Goal: Find specific page/section: Find specific page/section

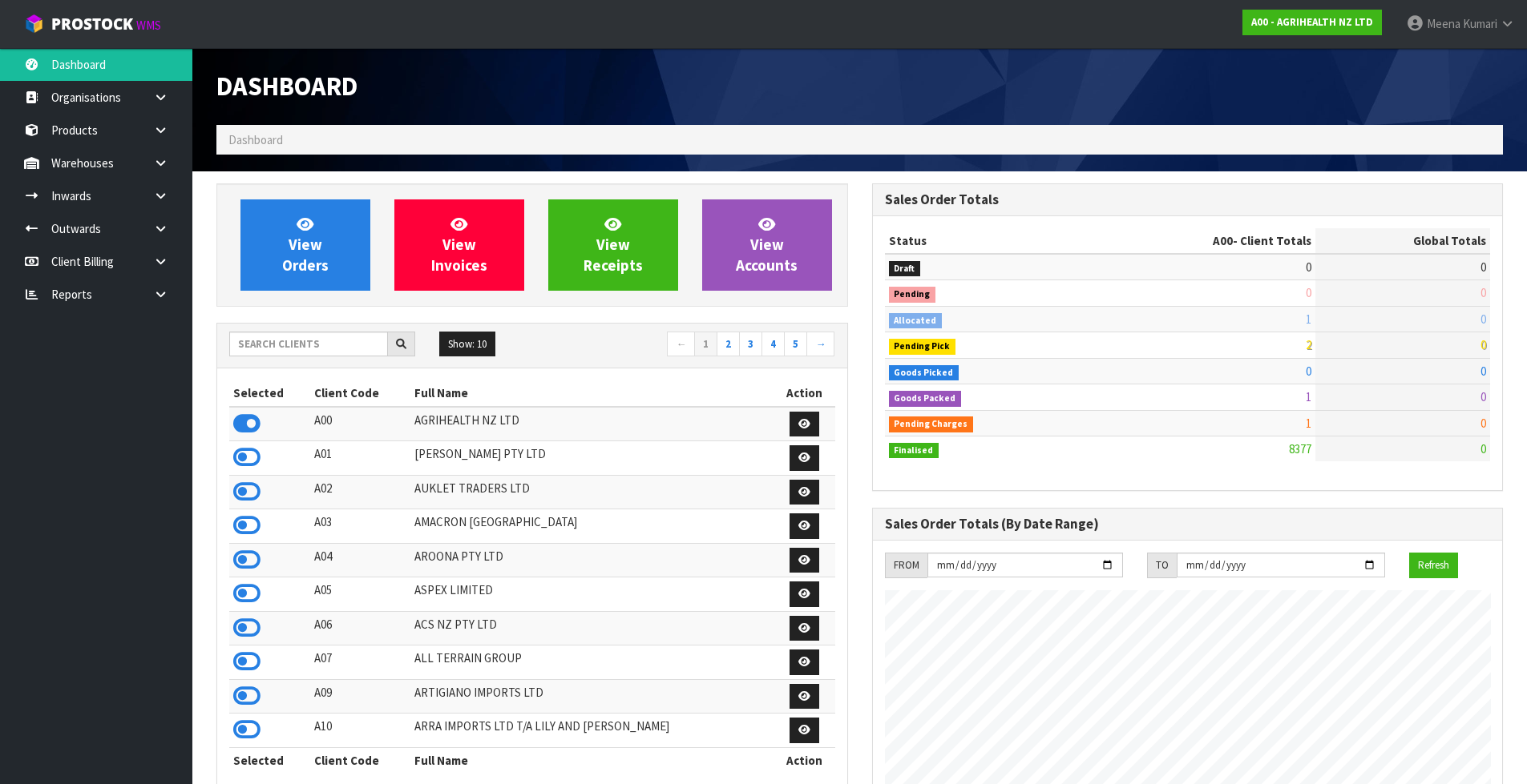
scroll to position [1214, 655]
click at [323, 351] on input "text" at bounding box center [309, 344] width 159 height 25
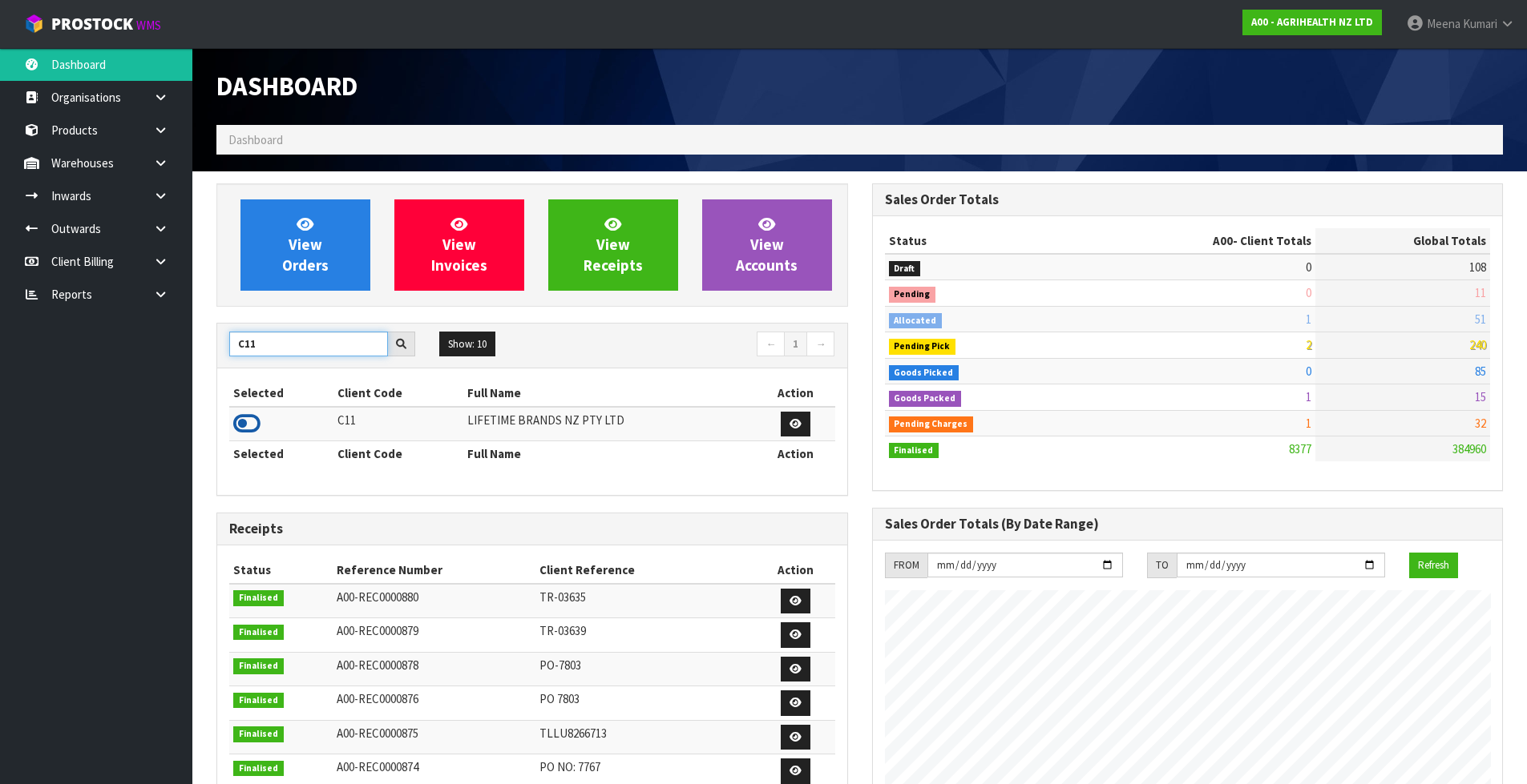
type input "C11"
click at [251, 425] on icon at bounding box center [247, 424] width 28 height 24
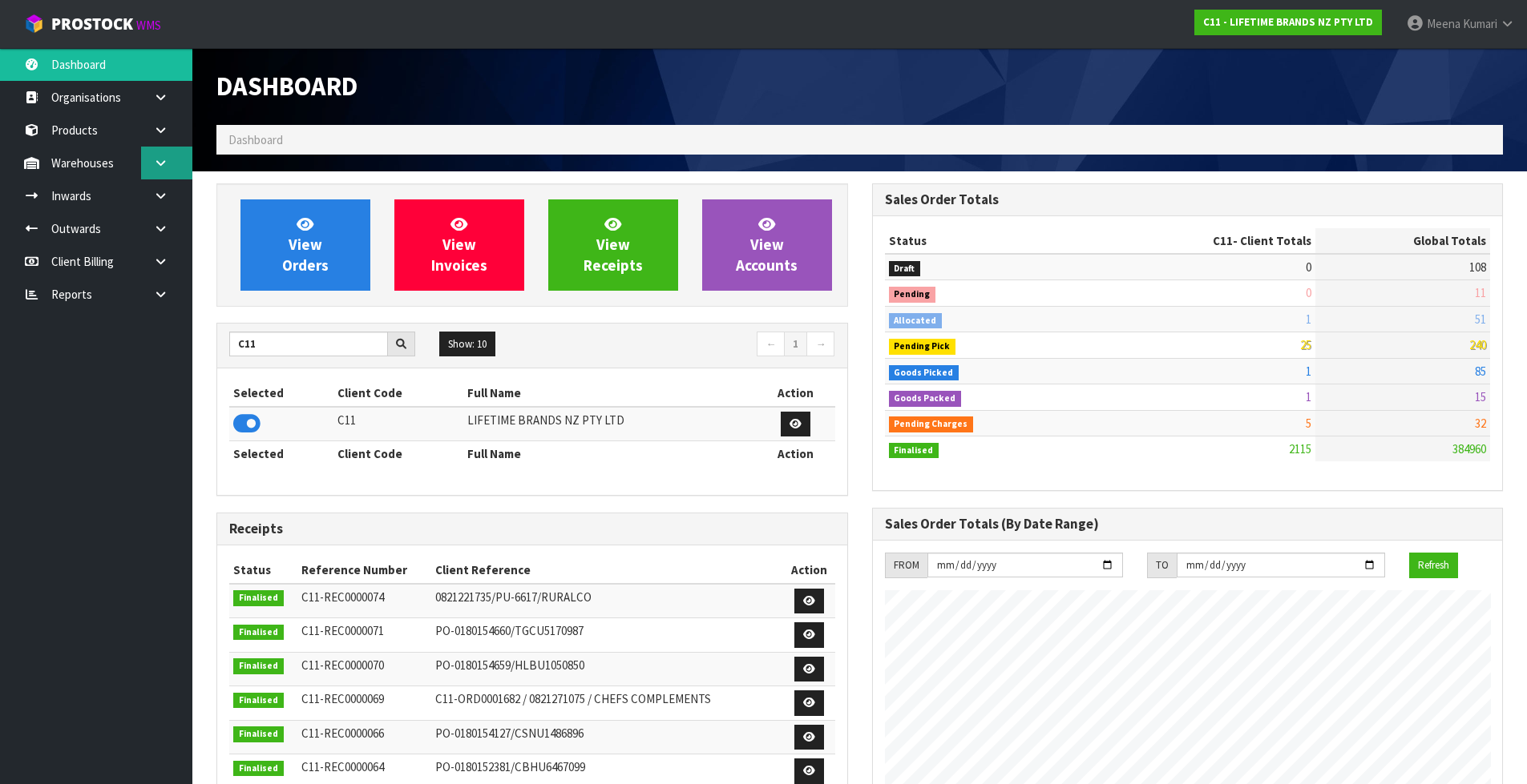
drag, startPoint x: 180, startPoint y: 165, endPoint x: 178, endPoint y: 182, distance: 17.1
click at [179, 165] on link at bounding box center [166, 163] width 51 height 33
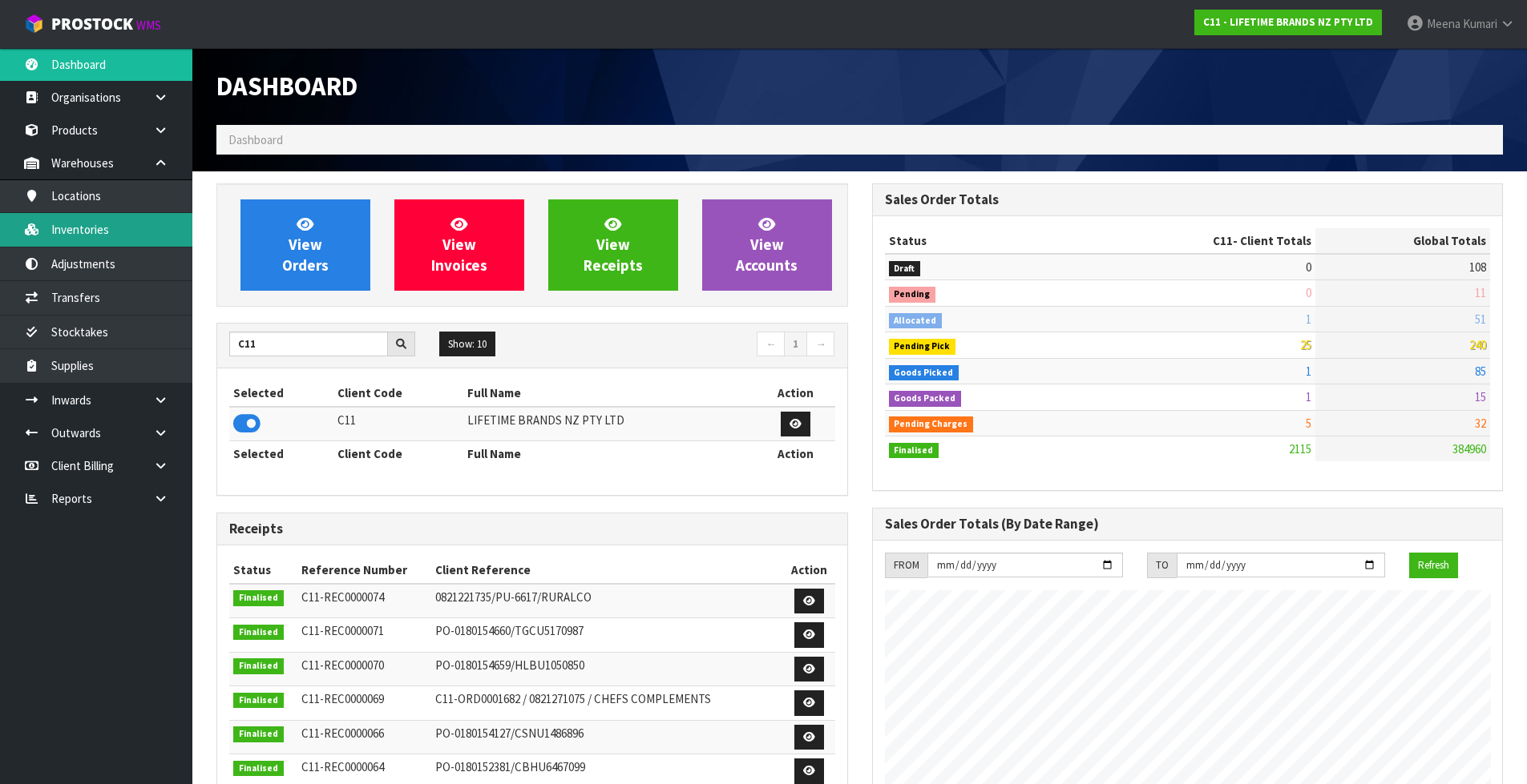
click at [179, 244] on link "Inventories" at bounding box center [96, 229] width 193 height 33
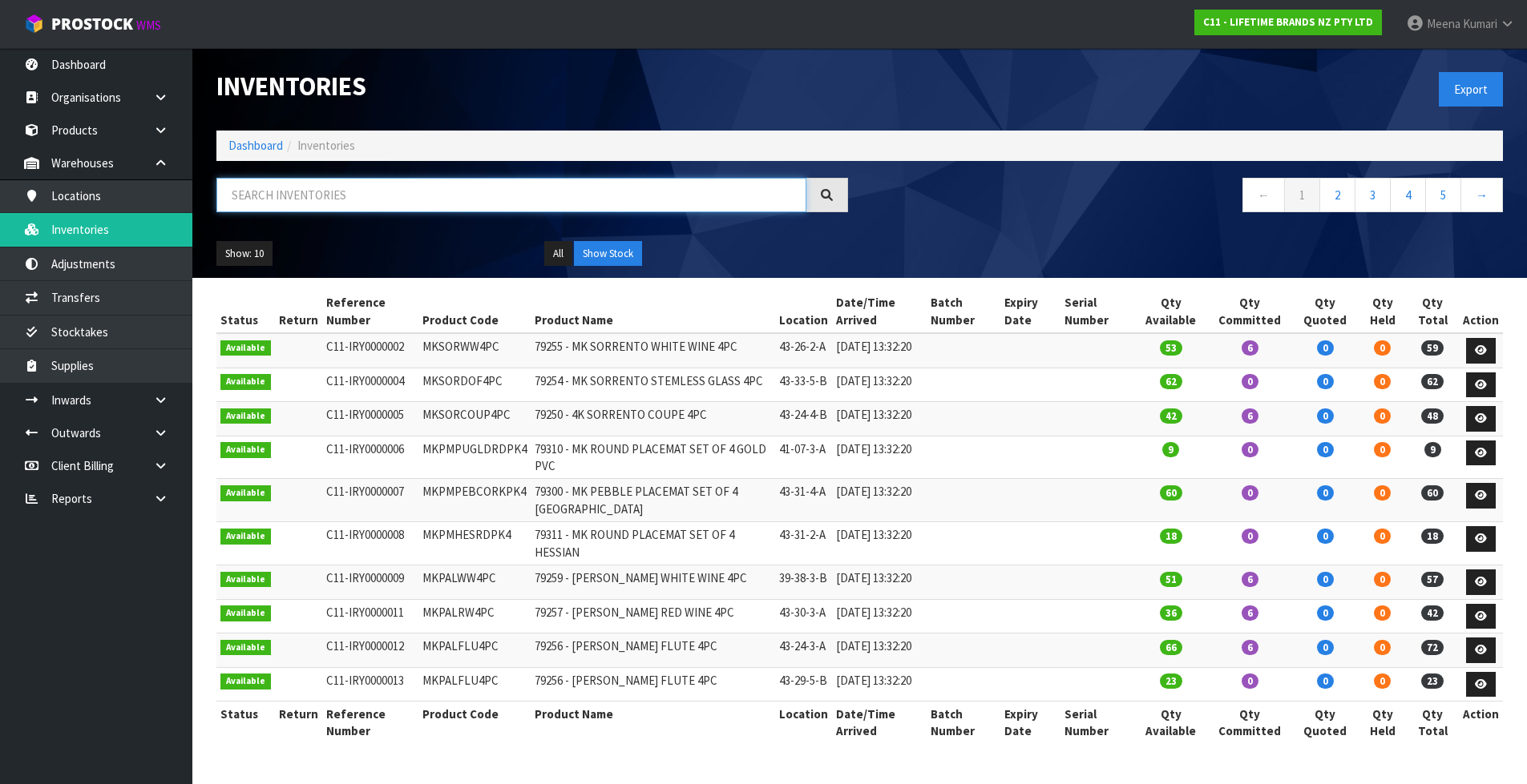
click at [406, 204] on input "text" at bounding box center [511, 194] width 590 height 34
paste input "MKJDSRVPLATOV"
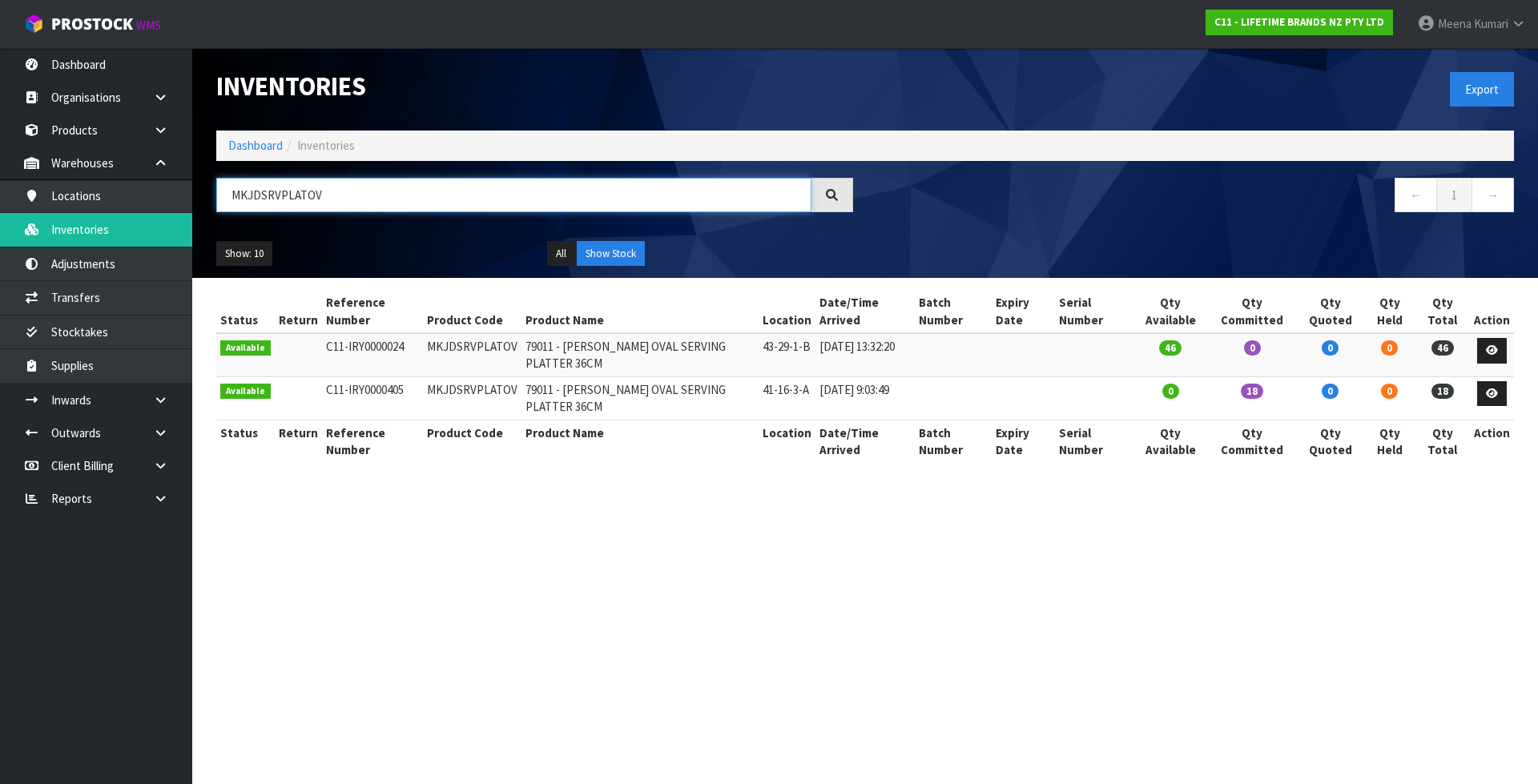
type input "MKJDSRVPLATOV"
